Goal: Transaction & Acquisition: Purchase product/service

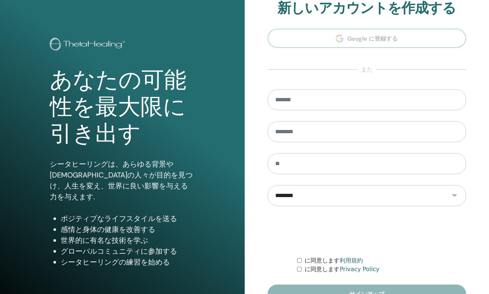
scroll to position [55, 0]
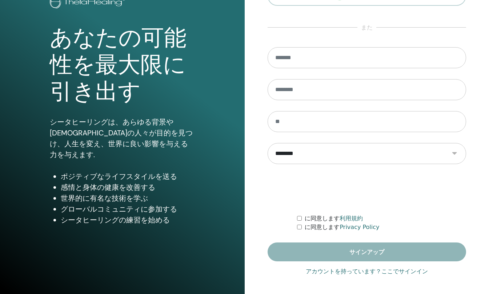
type input "**********"
click at [328, 271] on link "アカウントを持っています？ここでサインイン" at bounding box center [367, 271] width 122 height 9
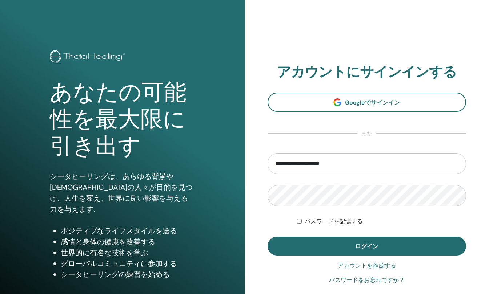
click at [337, 248] on button "ログイン" at bounding box center [366, 246] width 199 height 19
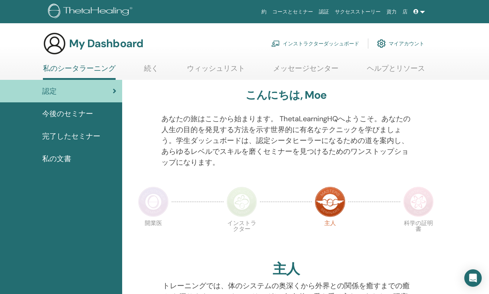
click at [351, 42] on link "インストラクターダッシュボード" at bounding box center [315, 44] width 88 height 16
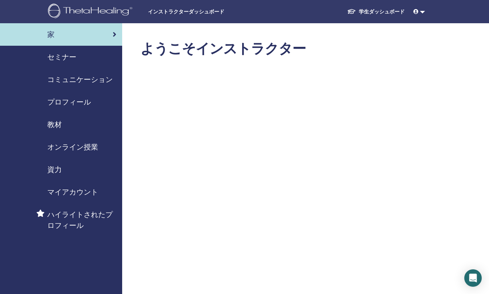
click at [61, 57] on span "セミナー" at bounding box center [61, 57] width 29 height 11
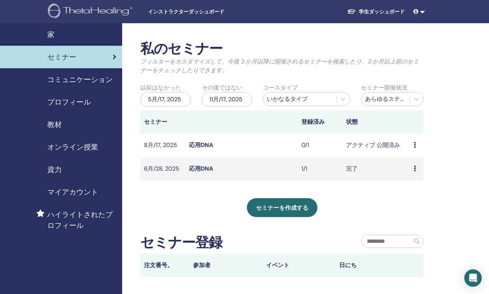
click at [57, 172] on span "資力" at bounding box center [54, 169] width 15 height 11
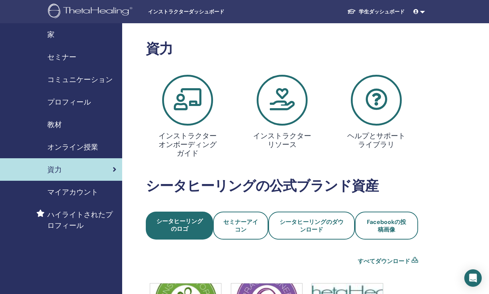
click at [73, 145] on span "オンライン授業" at bounding box center [72, 147] width 51 height 11
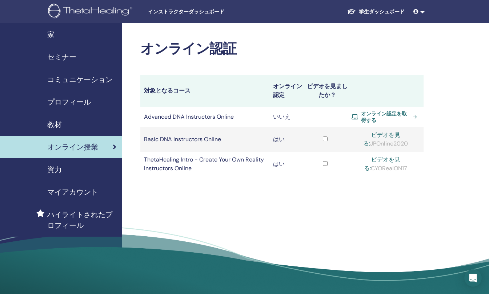
click at [375, 116] on span "オンライン認定を取得する" at bounding box center [385, 116] width 49 height 13
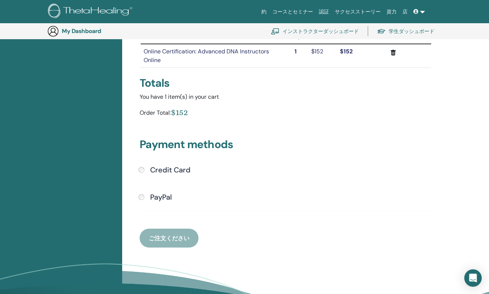
scroll to position [89, 0]
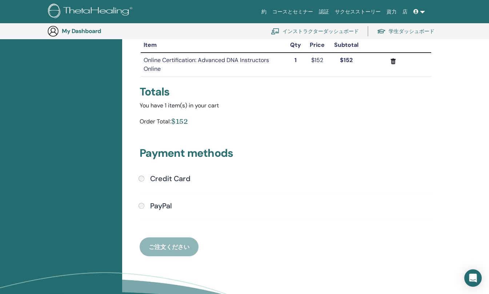
click at [152, 205] on h4 "PayPal" at bounding box center [161, 206] width 22 height 9
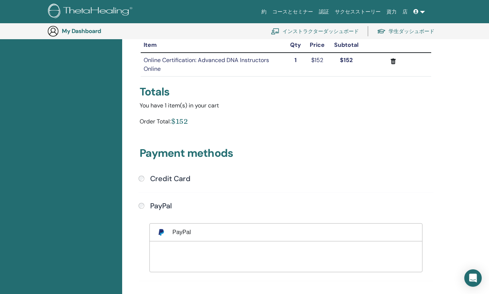
click at [36, 131] on div at bounding box center [61, 200] width 122 height 414
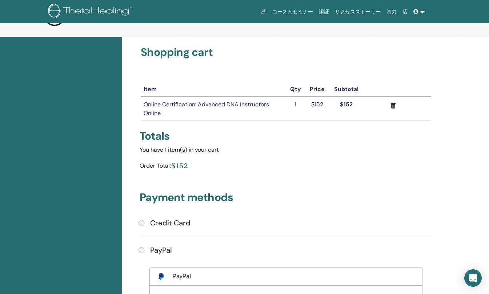
scroll to position [0, 0]
